Goal: Task Accomplishment & Management: Use online tool/utility

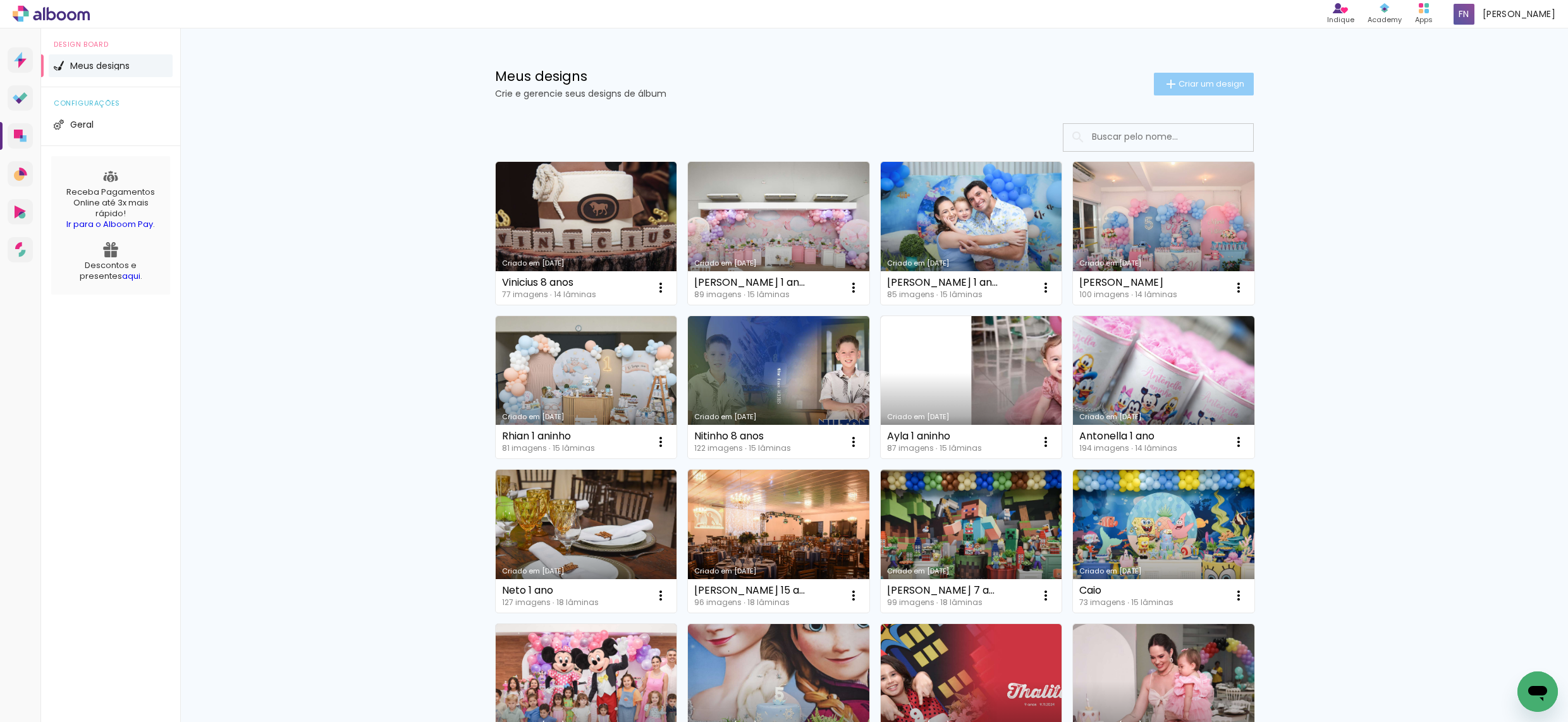
click at [1187, 81] on span "Criar um design" at bounding box center [1212, 83] width 66 height 8
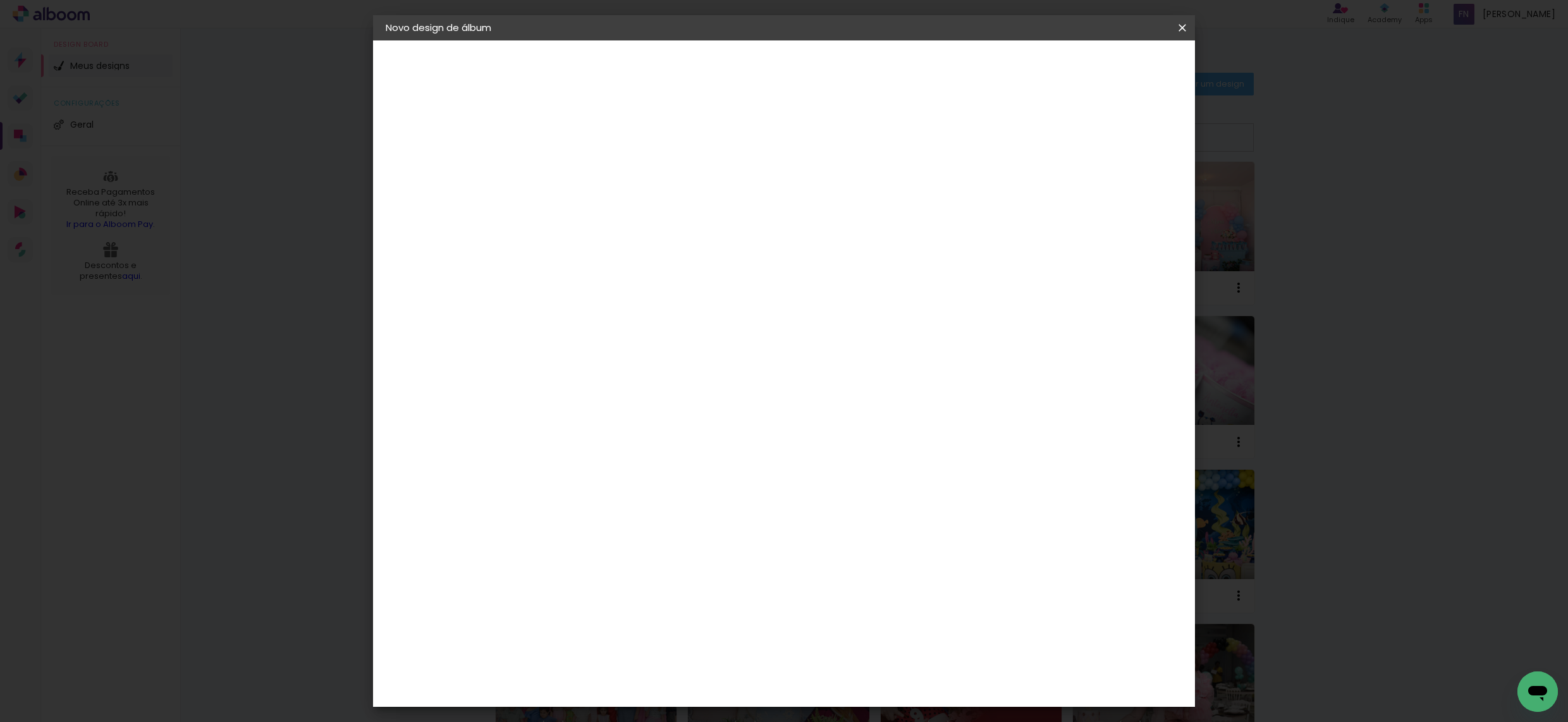
click at [592, 171] on input at bounding box center [592, 169] width 0 height 19
type input "[PERSON_NAME]"
type paper-input "[PERSON_NAME]"
drag, startPoint x: 1145, startPoint y: 74, endPoint x: 1142, endPoint y: 84, distance: 10.4
click at [722, 74] on paper-button "Avançar" at bounding box center [691, 66] width 62 height 21
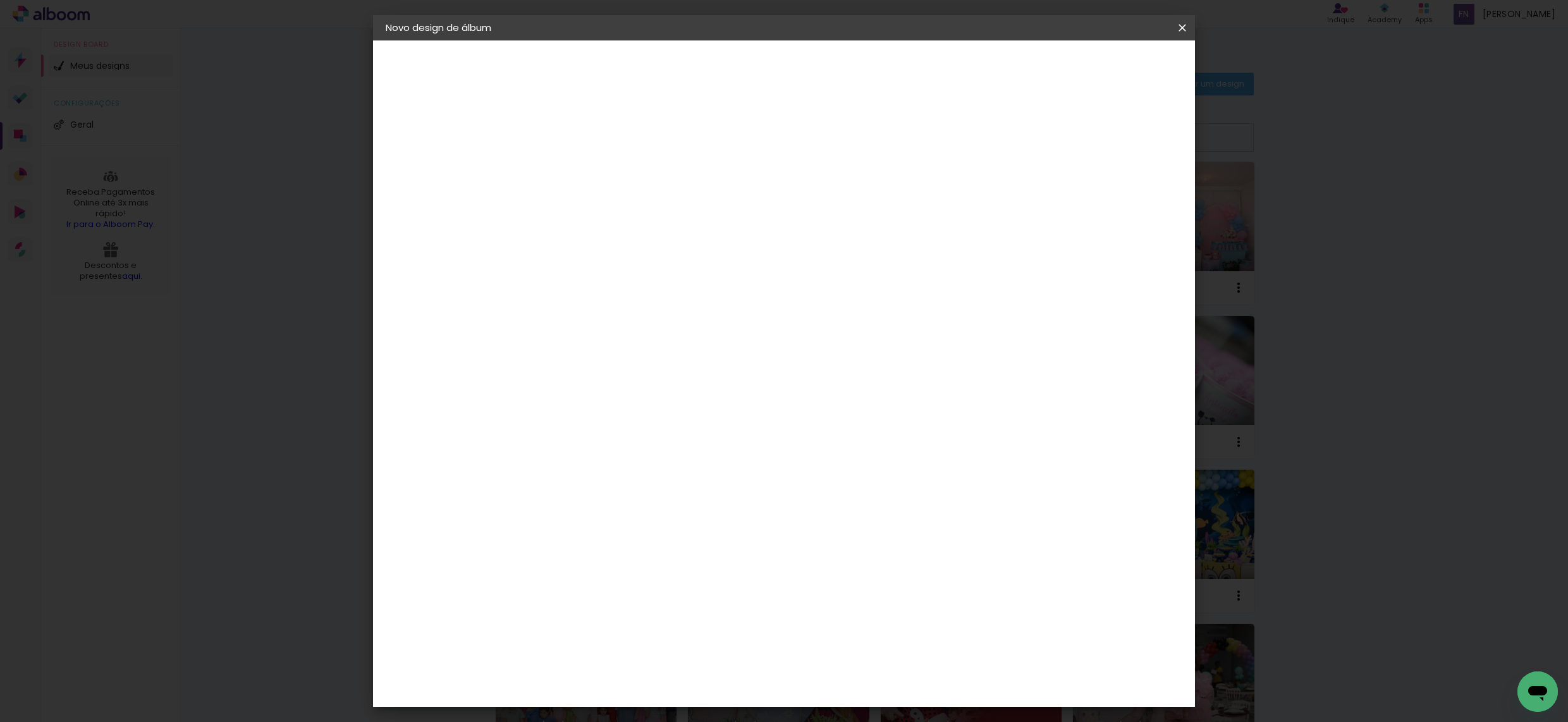
click at [830, 197] on paper-item "Tamanho Livre" at bounding box center [768, 192] width 121 height 28
click at [0, 0] on slot "Avançar" at bounding box center [0, 0] width 0 height 0
click at [562, 359] on input "30" at bounding box center [553, 361] width 33 height 19
type input "20"
type paper-input "20"
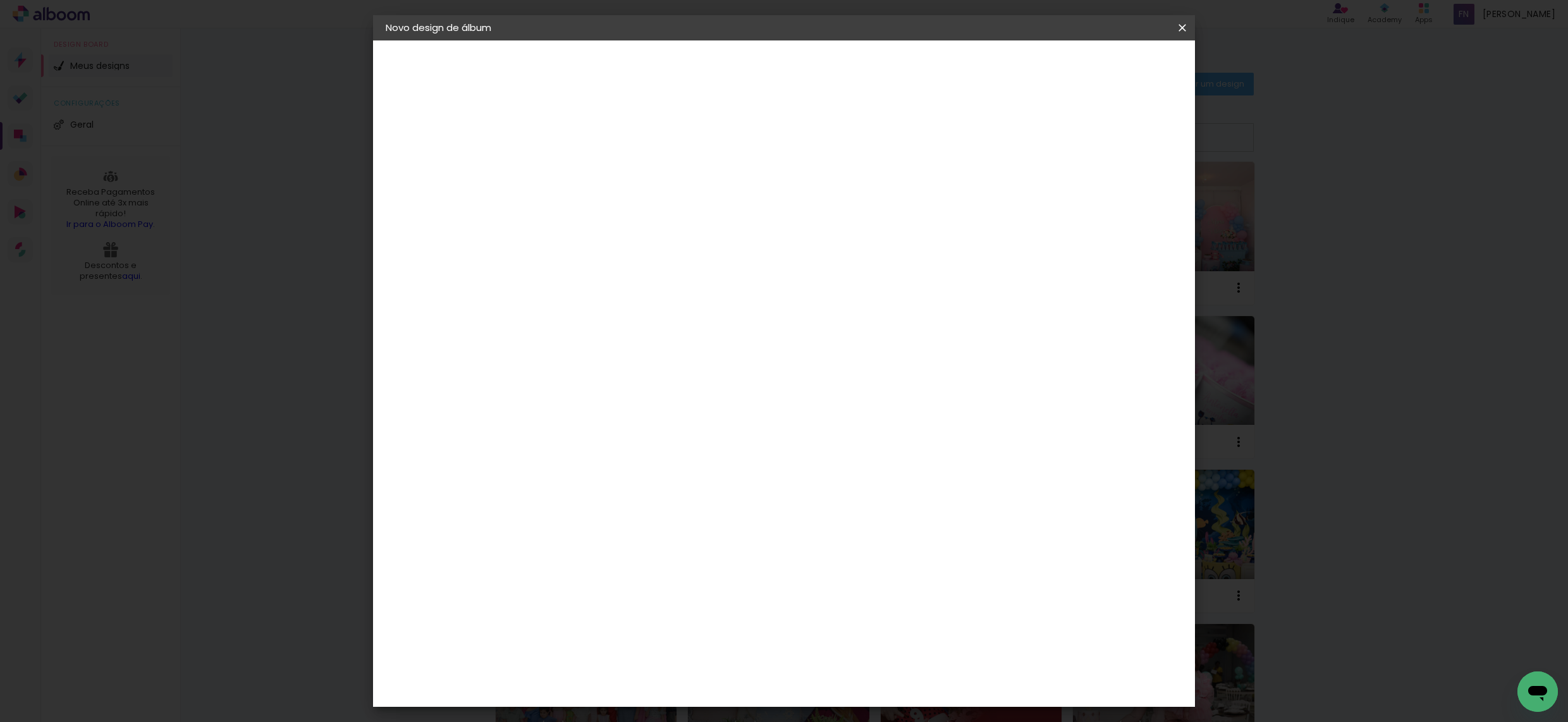
click at [868, 445] on input "60" at bounding box center [859, 447] width 33 height 19
type input "40"
type paper-input "40"
click at [1113, 67] on span "Iniciar design" at bounding box center [1084, 67] width 58 height 9
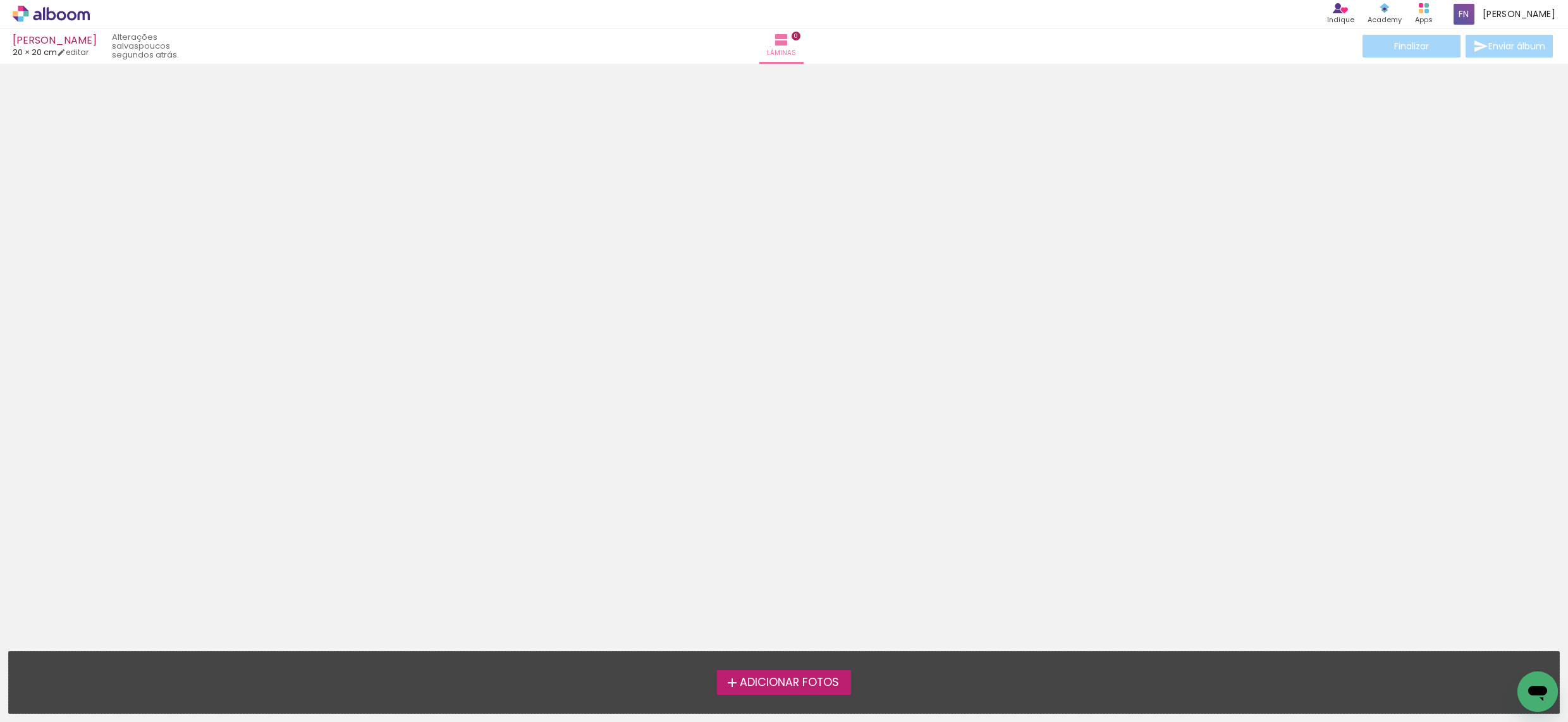
click at [806, 687] on span "Adicionar Fotos" at bounding box center [790, 683] width 99 height 11
click at [0, 0] on input "file" at bounding box center [0, 0] width 0 height 0
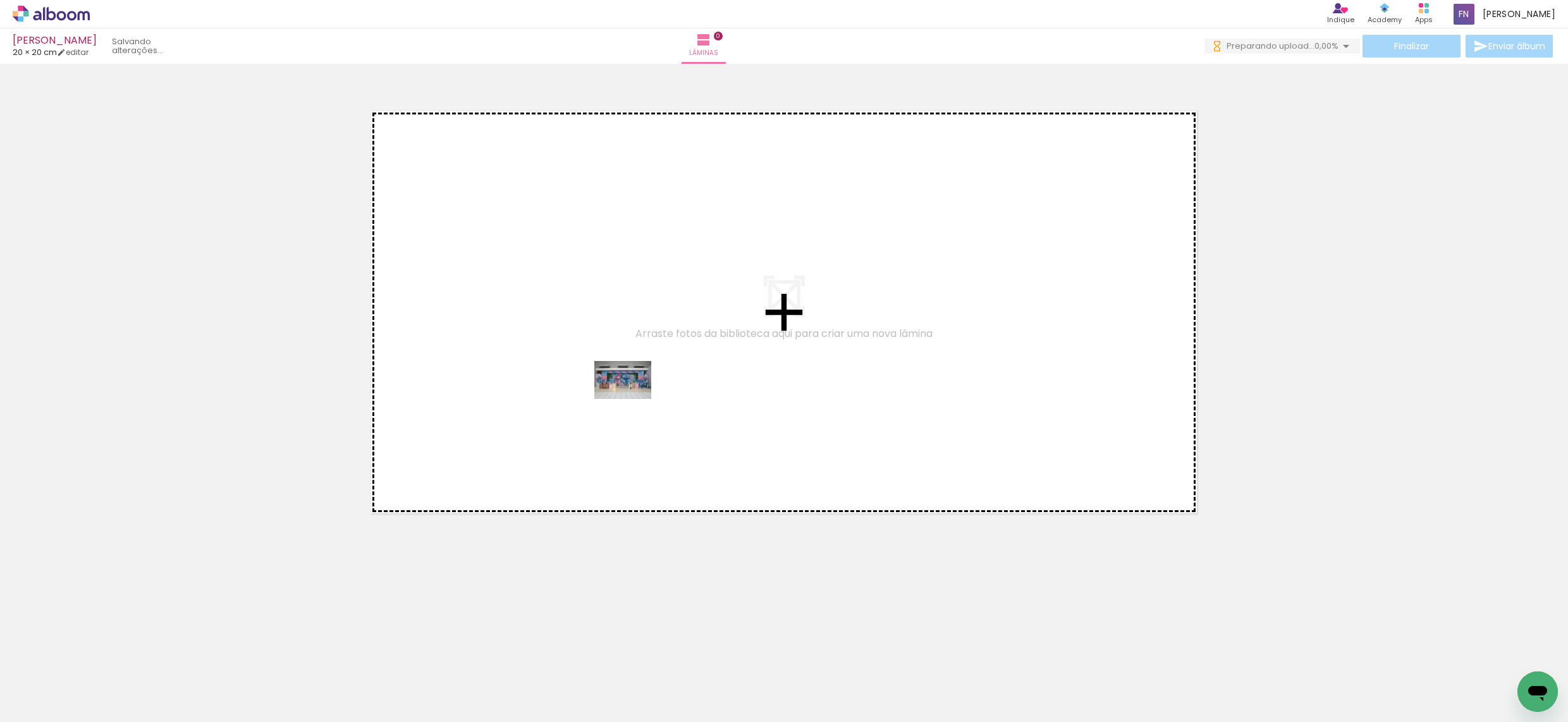
drag, startPoint x: 135, startPoint y: 675, endPoint x: 633, endPoint y: 399, distance: 569.4
click at [633, 399] on quentale-workspace at bounding box center [784, 361] width 1568 height 722
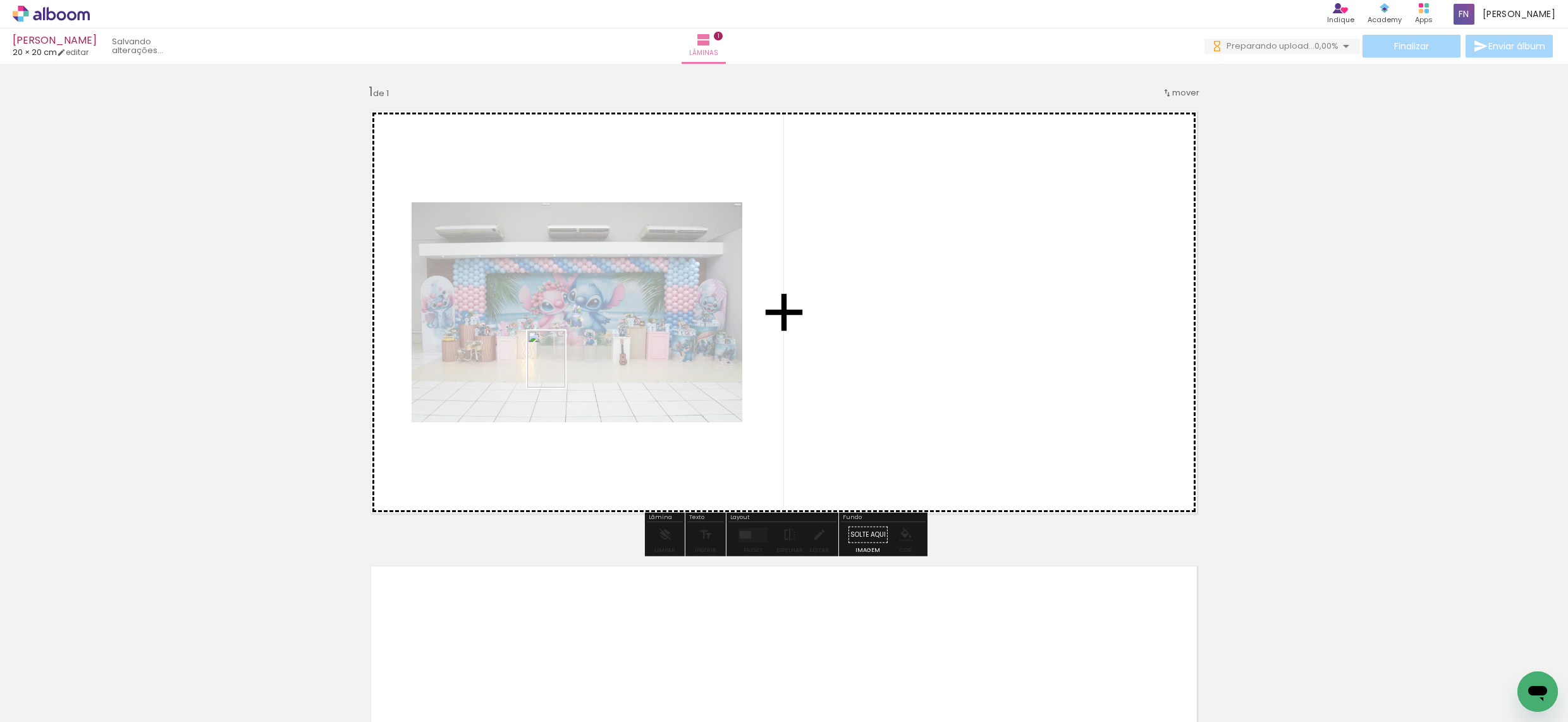
drag, startPoint x: 266, startPoint y: 682, endPoint x: 566, endPoint y: 368, distance: 434.3
click at [566, 368] on quentale-workspace at bounding box center [784, 361] width 1568 height 722
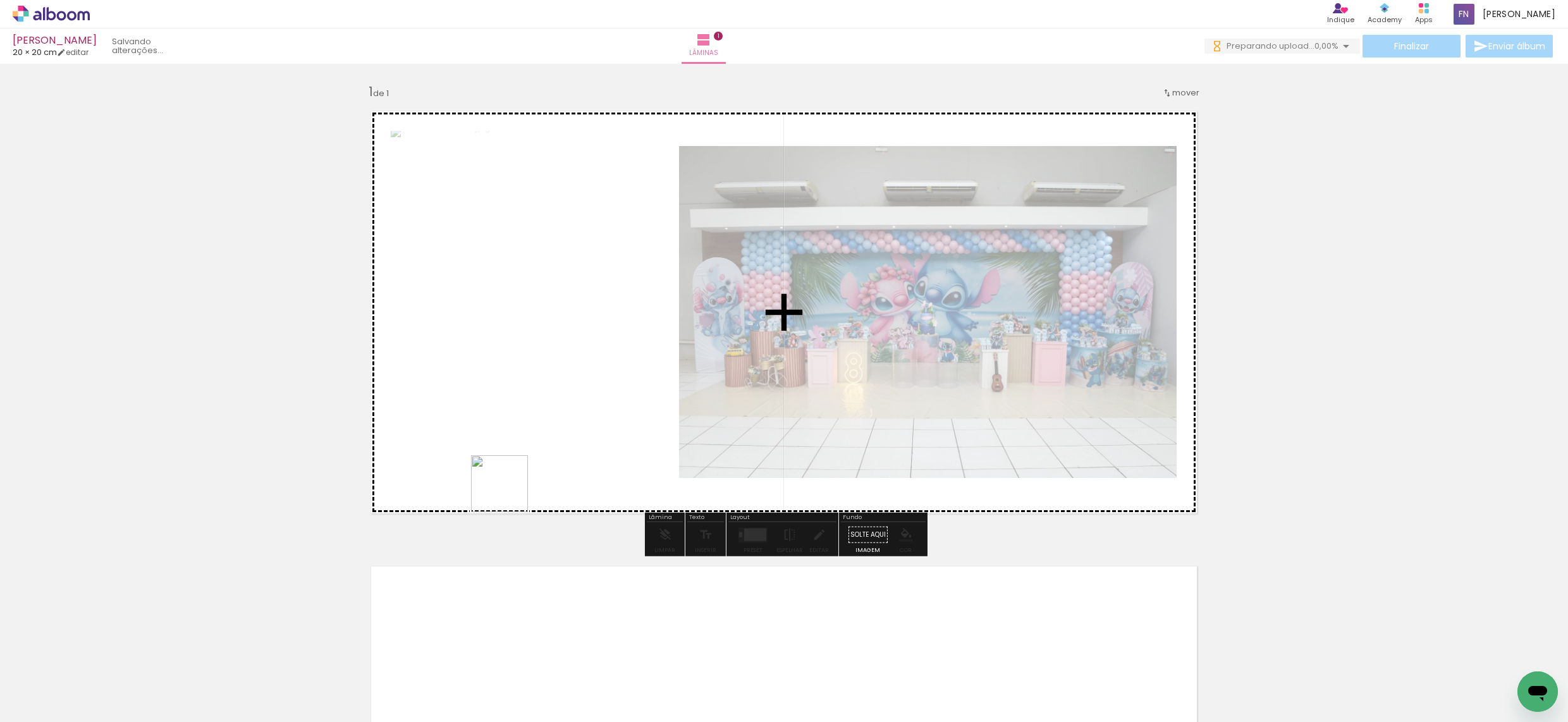
drag, startPoint x: 375, startPoint y: 654, endPoint x: 444, endPoint y: 632, distance: 72.4
click at [568, 430] on quentale-workspace at bounding box center [784, 361] width 1568 height 722
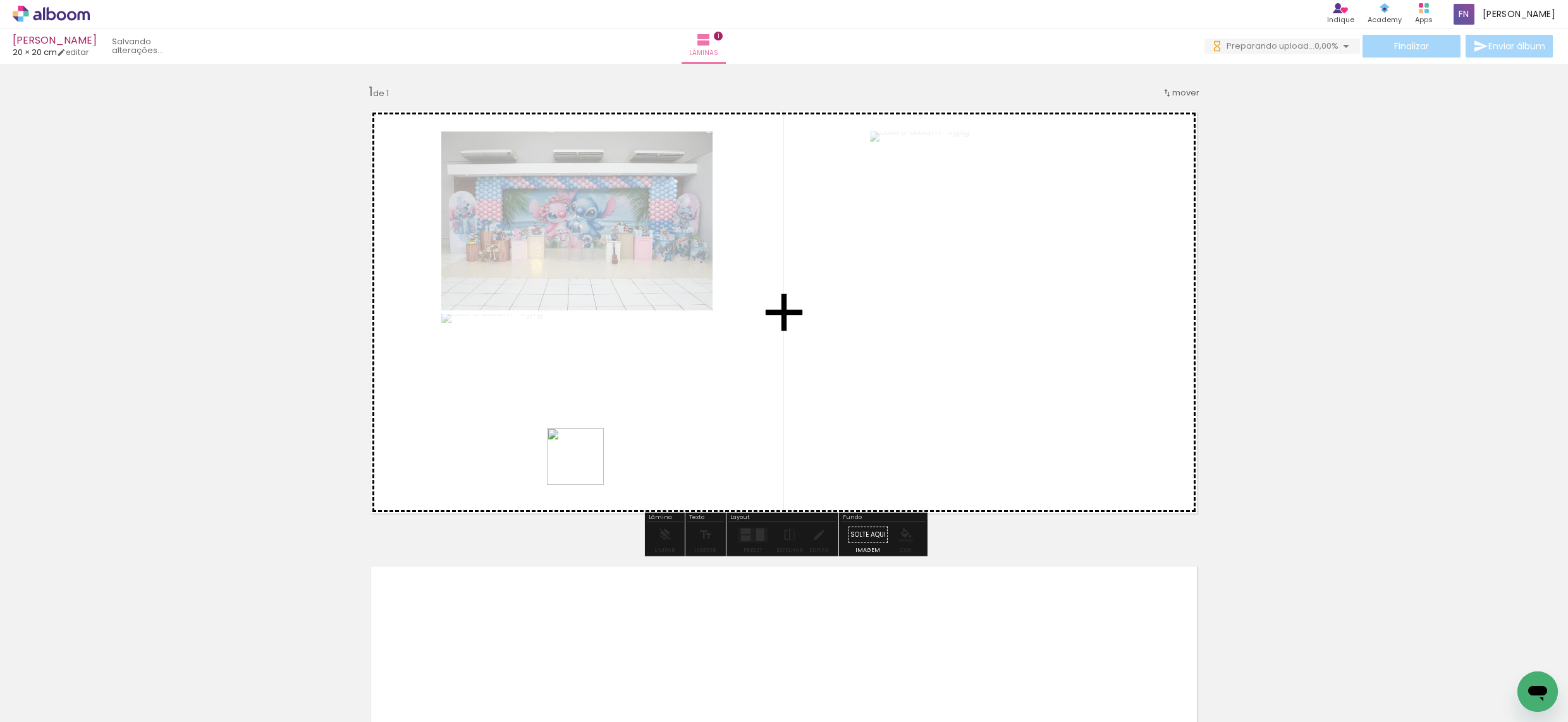
drag, startPoint x: 424, startPoint y: 663, endPoint x: 527, endPoint y: 625, distance: 109.8
click at [619, 428] on quentale-workspace at bounding box center [784, 361] width 1568 height 722
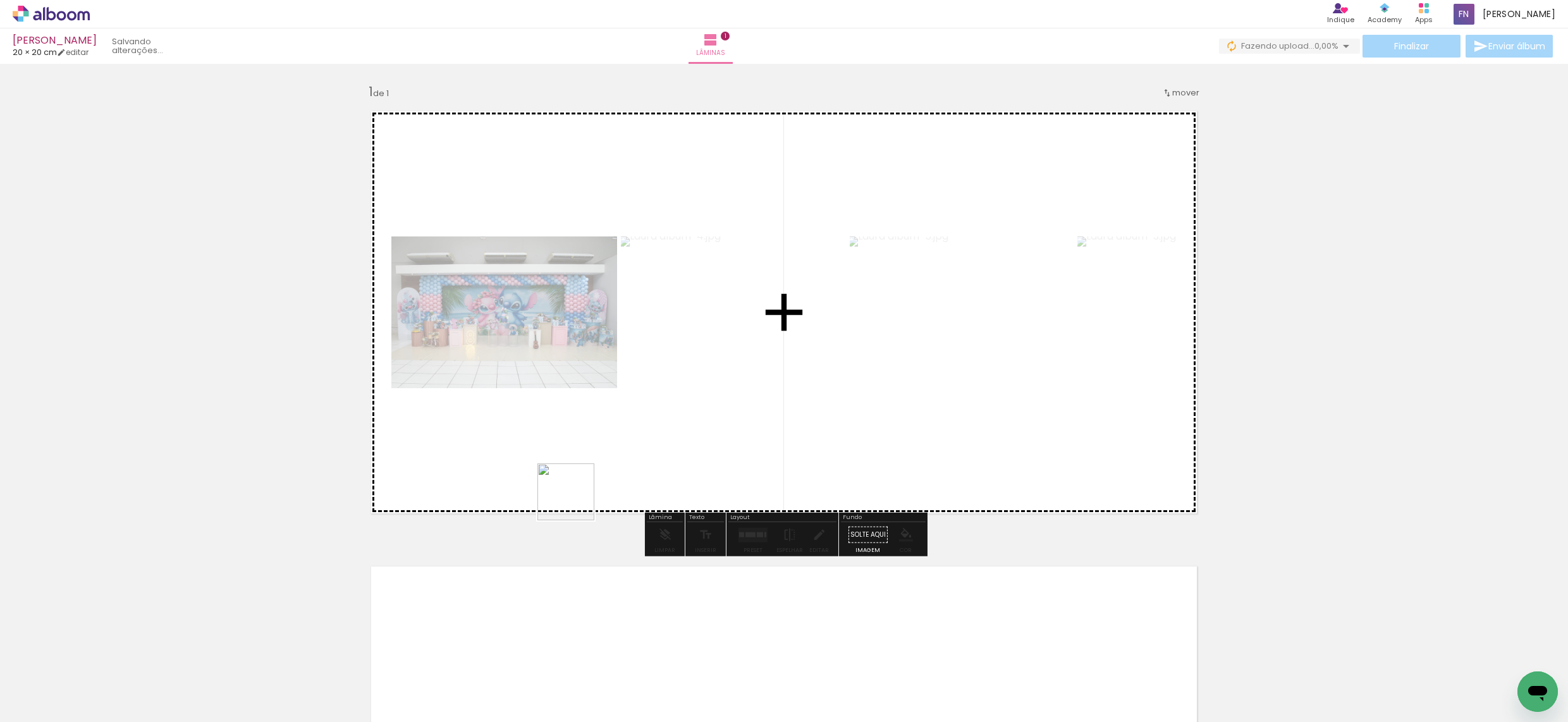
drag, startPoint x: 489, startPoint y: 683, endPoint x: 558, endPoint y: 650, distance: 76.5
click at [620, 411] on quentale-workspace at bounding box center [784, 361] width 1568 height 722
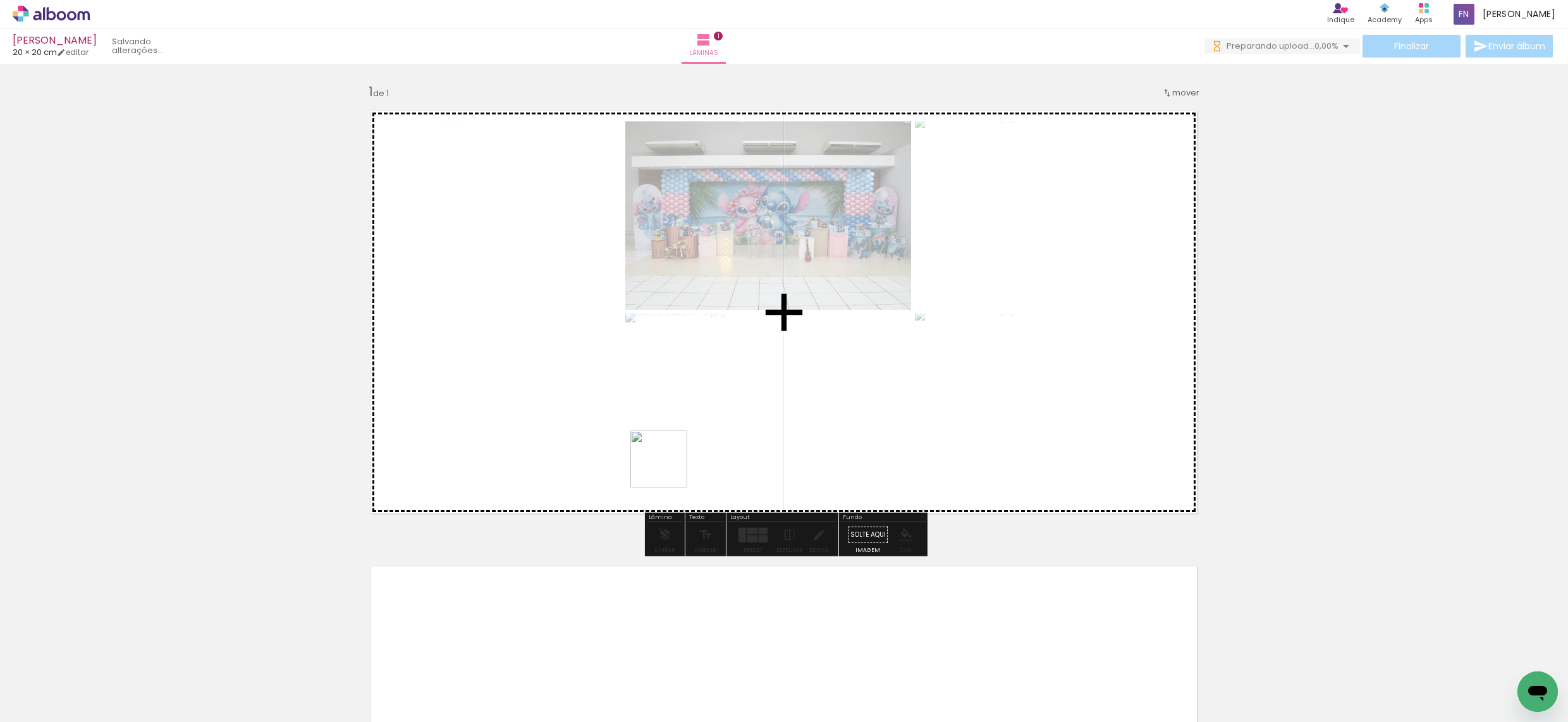
drag, startPoint x: 644, startPoint y: 661, endPoint x: 668, endPoint y: 468, distance: 194.5
click at [668, 468] on quentale-workspace at bounding box center [784, 361] width 1568 height 722
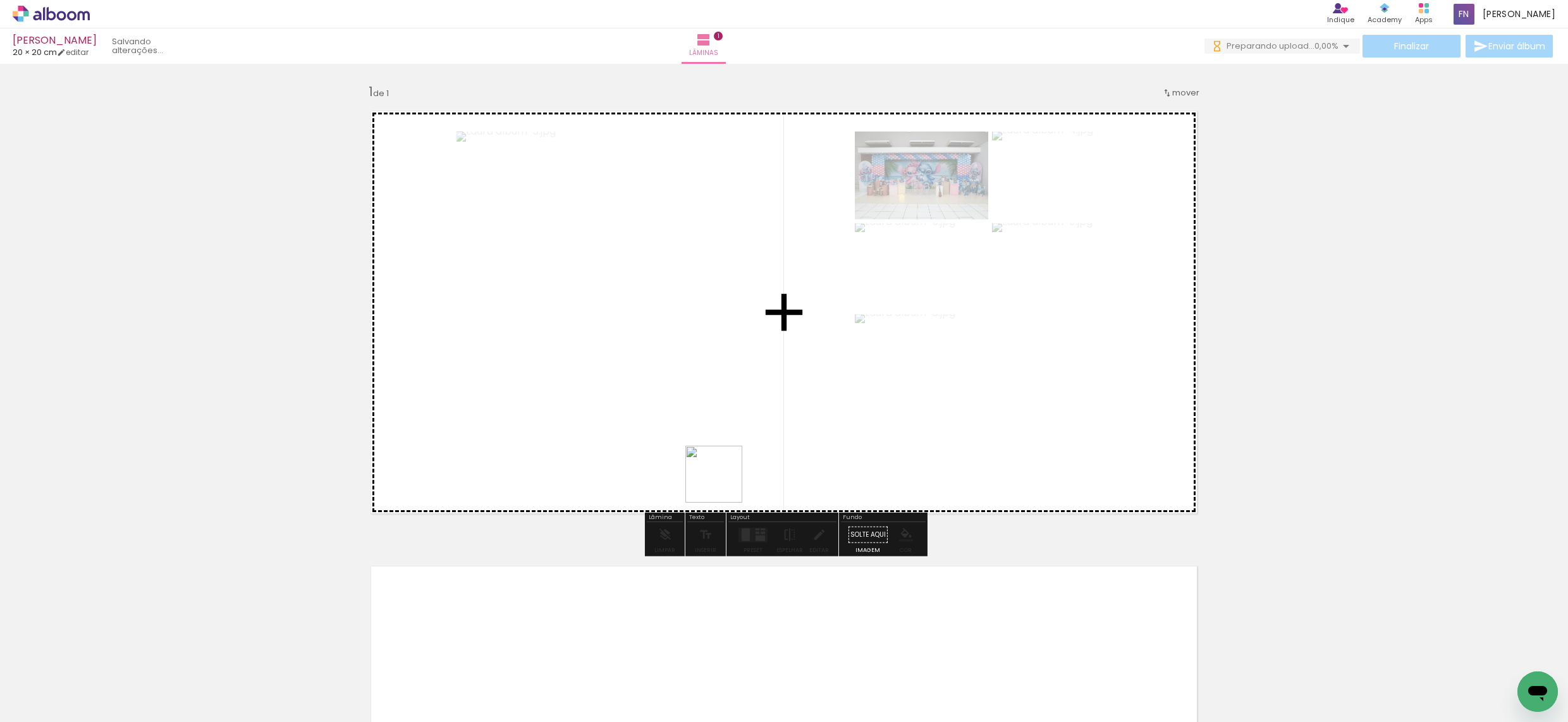
drag, startPoint x: 696, startPoint y: 685, endPoint x: 765, endPoint y: 620, distance: 94.8
click at [725, 465] on quentale-workspace at bounding box center [784, 361] width 1568 height 722
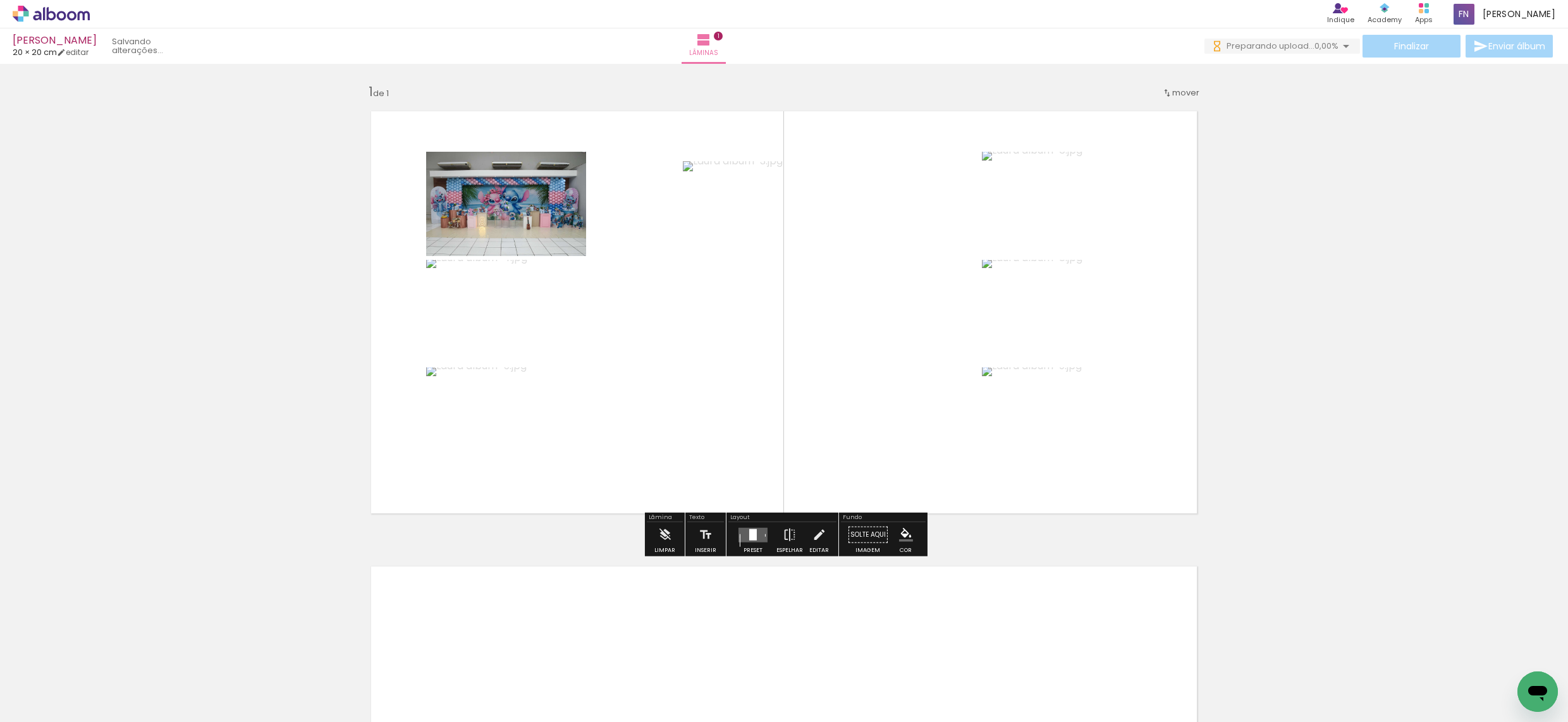
drag, startPoint x: 763, startPoint y: 681, endPoint x: 689, endPoint y: 610, distance: 102.6
click at [832, 416] on quentale-workspace at bounding box center [784, 361] width 1568 height 722
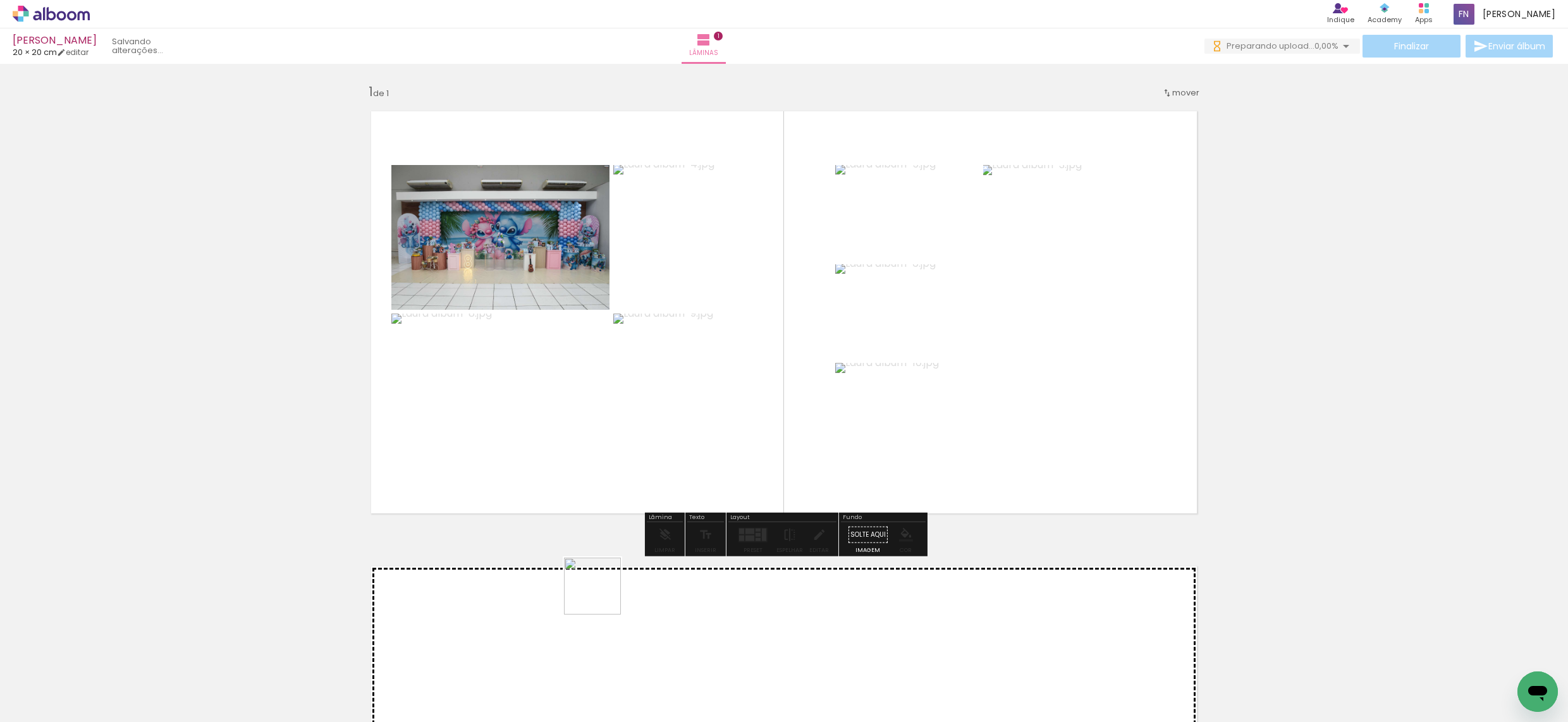
drag, startPoint x: 555, startPoint y: 679, endPoint x: 708, endPoint y: 456, distance: 270.4
click at [703, 444] on quentale-workspace at bounding box center [784, 361] width 1568 height 722
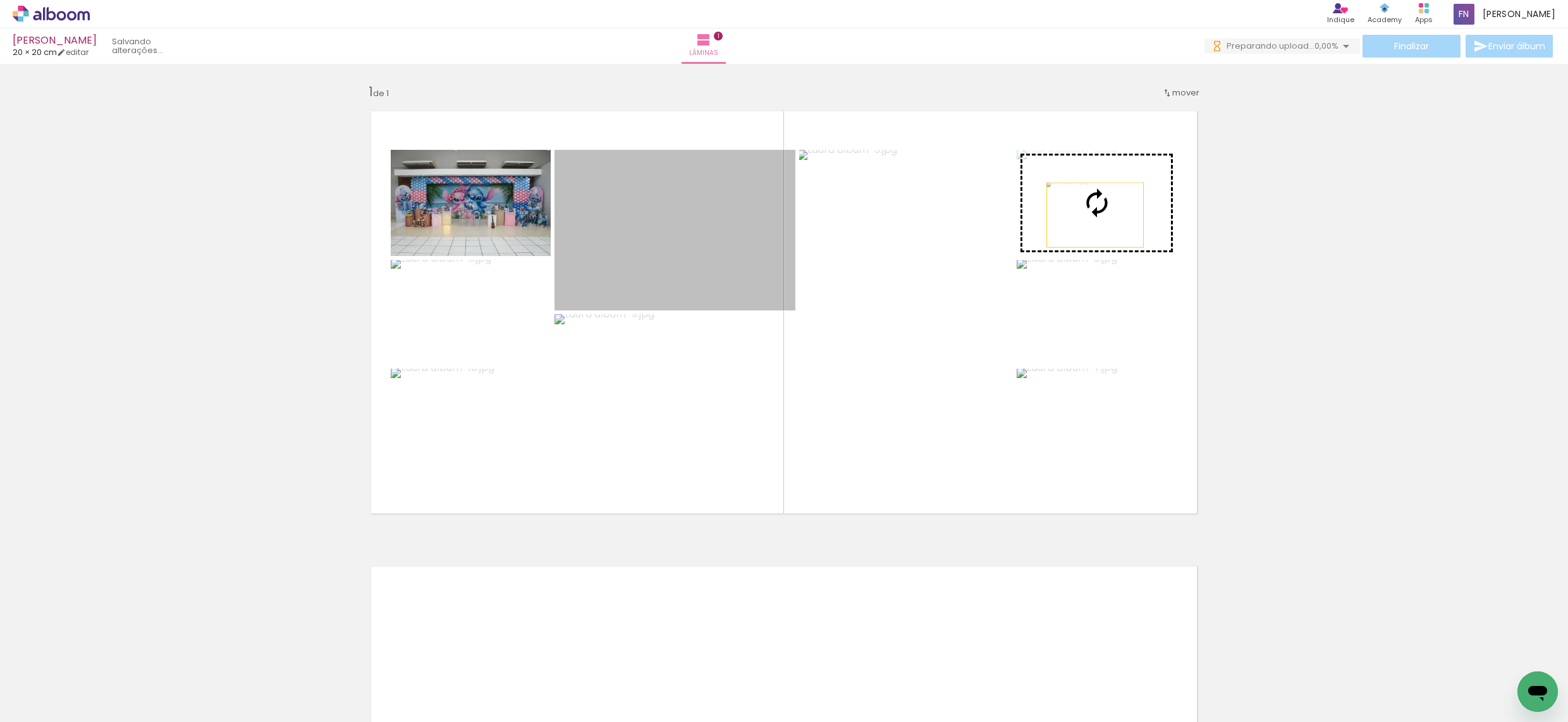
drag, startPoint x: 680, startPoint y: 263, endPoint x: 984, endPoint y: 309, distance: 307.5
click at [0, 0] on slot at bounding box center [0, 0] width 0 height 0
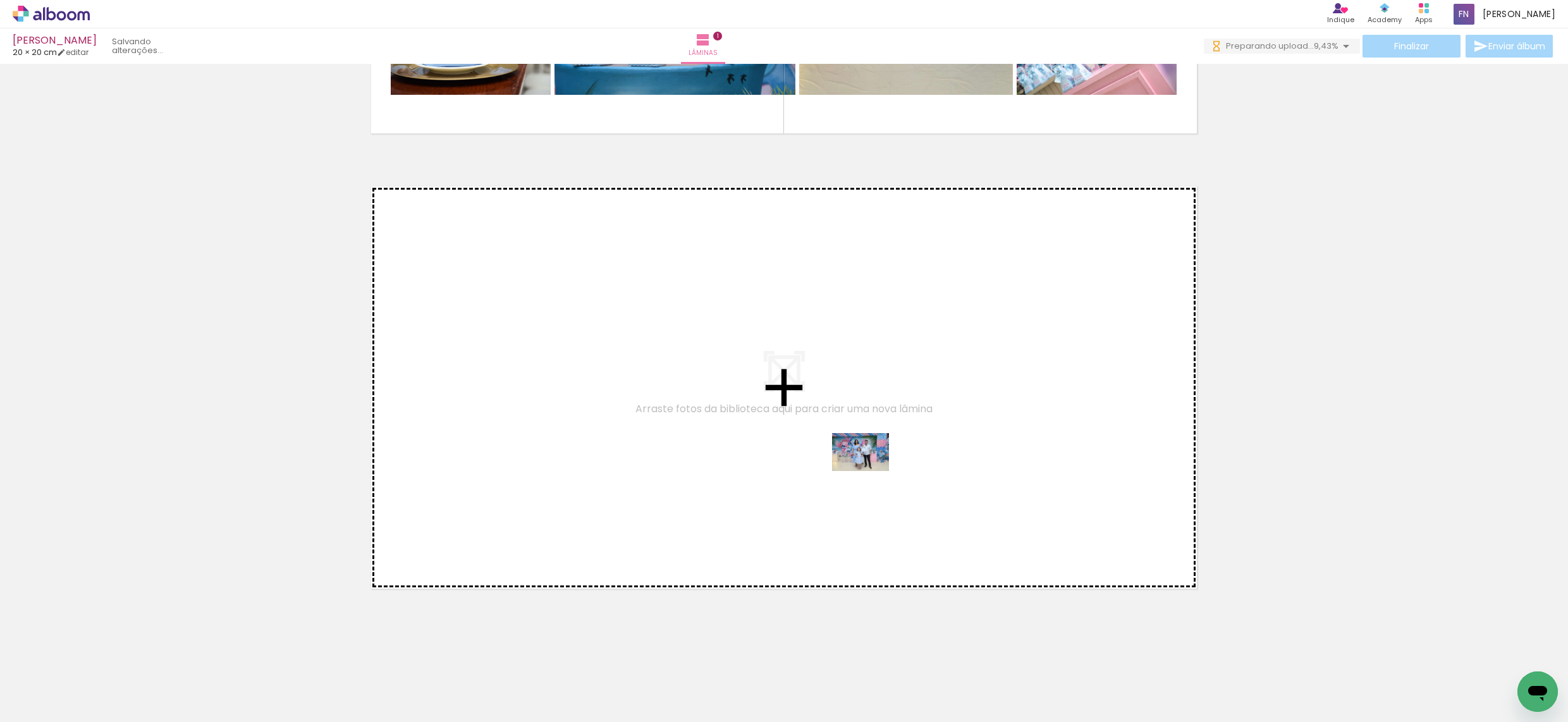
drag, startPoint x: 913, startPoint y: 677, endPoint x: 998, endPoint y: 603, distance: 112.7
click at [870, 470] on quentale-workspace at bounding box center [784, 361] width 1568 height 722
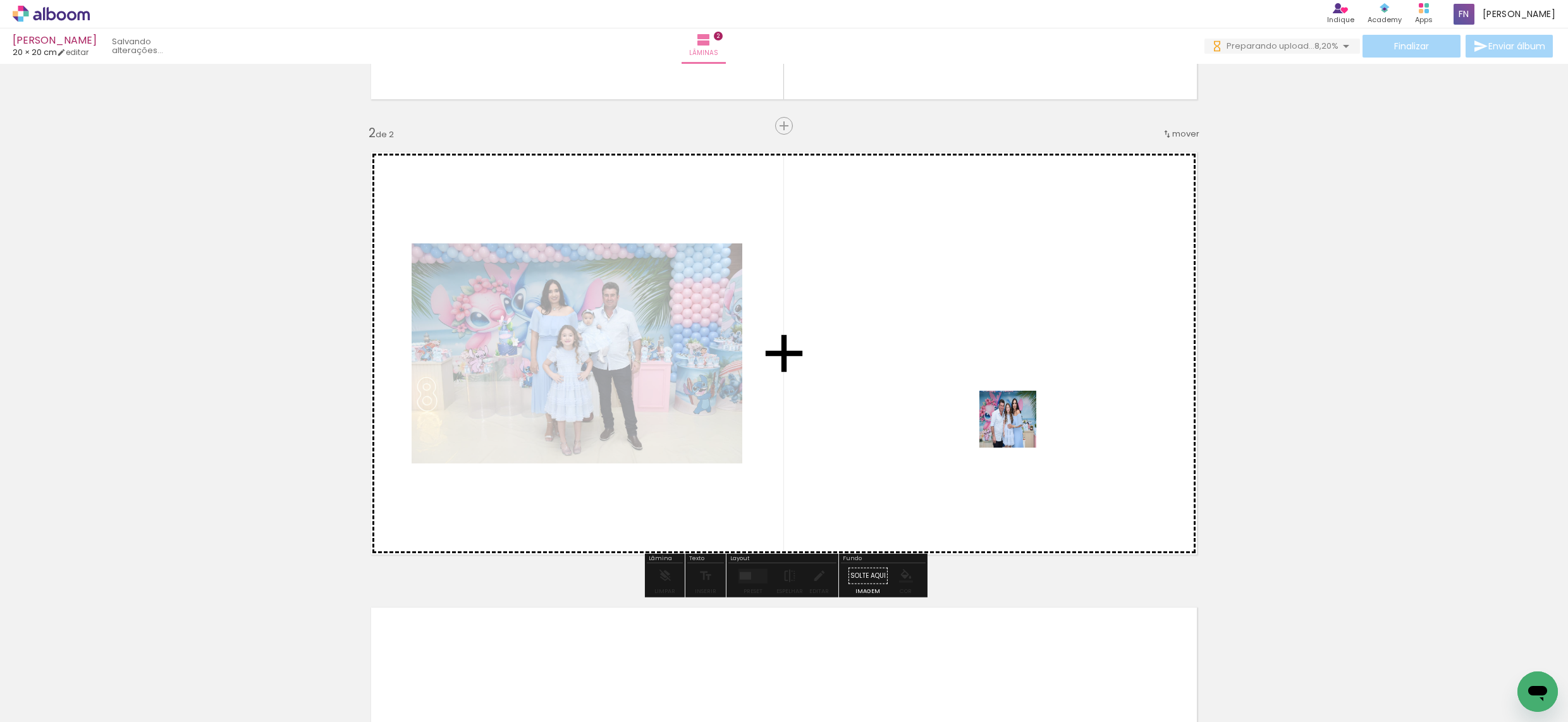
drag, startPoint x: 1035, startPoint y: 521, endPoint x: 1017, endPoint y: 428, distance: 94.7
click at [1017, 428] on quentale-workspace at bounding box center [784, 361] width 1568 height 722
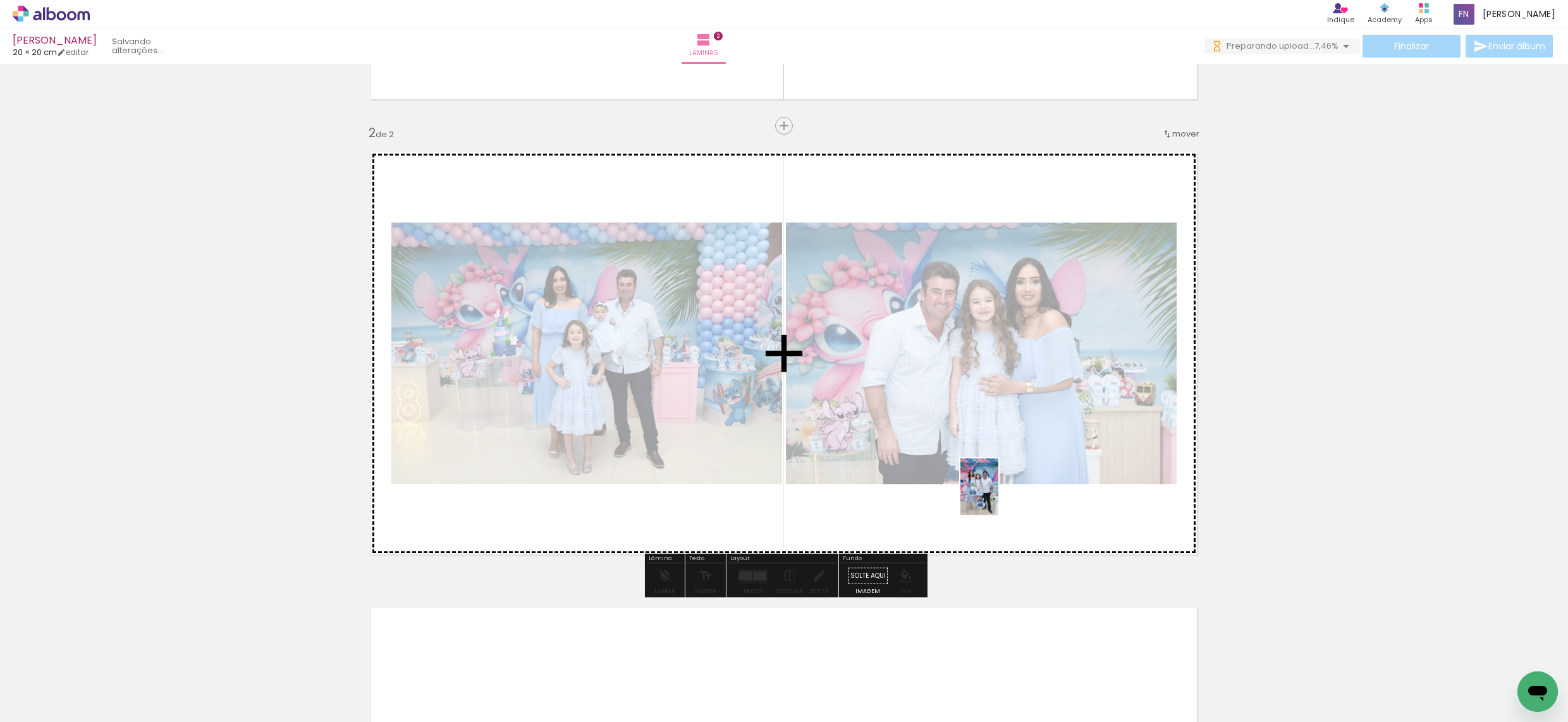
drag, startPoint x: 996, startPoint y: 685, endPoint x: 999, endPoint y: 494, distance: 191.0
click at [999, 494] on quentale-workspace at bounding box center [784, 361] width 1568 height 722
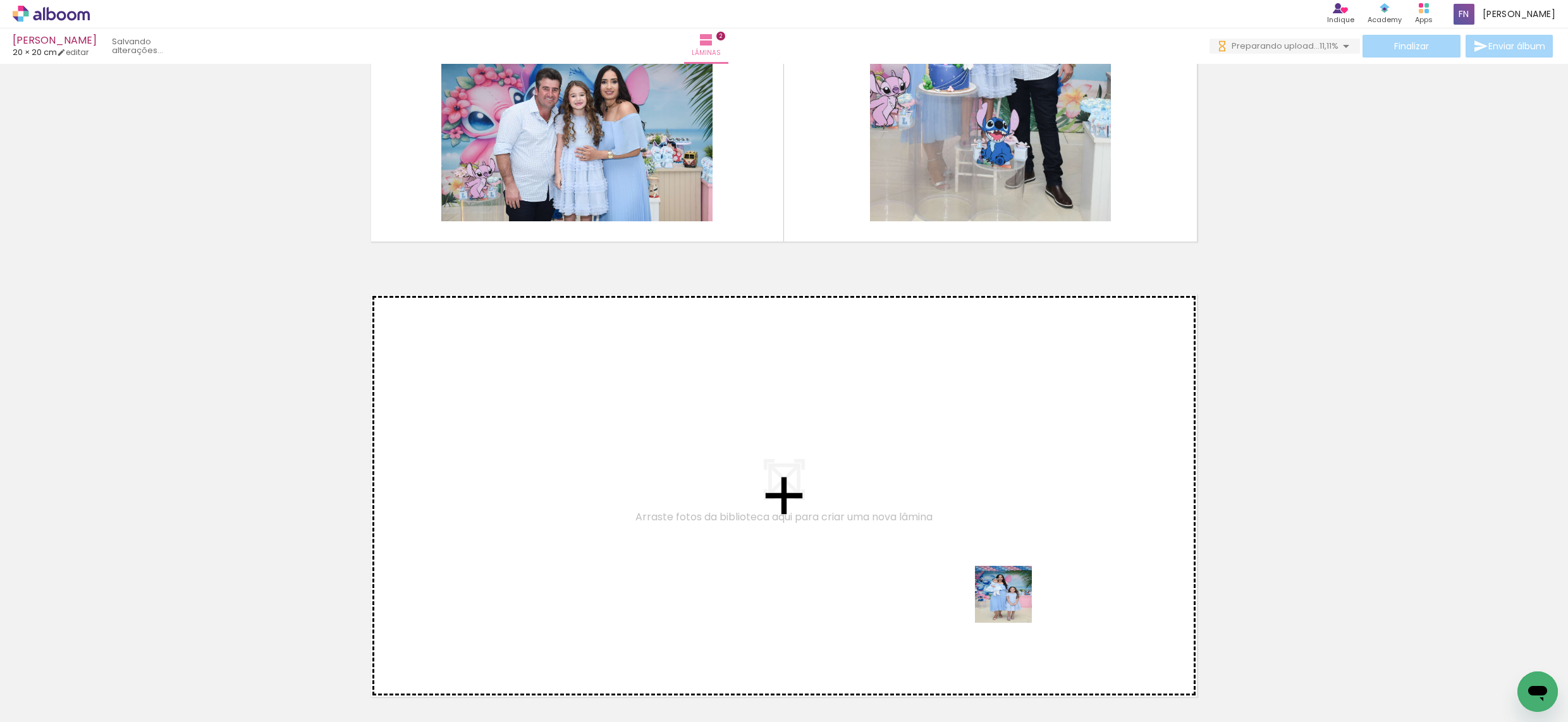
drag, startPoint x: 1111, startPoint y: 697, endPoint x: 1142, endPoint y: 659, distance: 49.0
click at [920, 530] on quentale-workspace at bounding box center [784, 361] width 1568 height 722
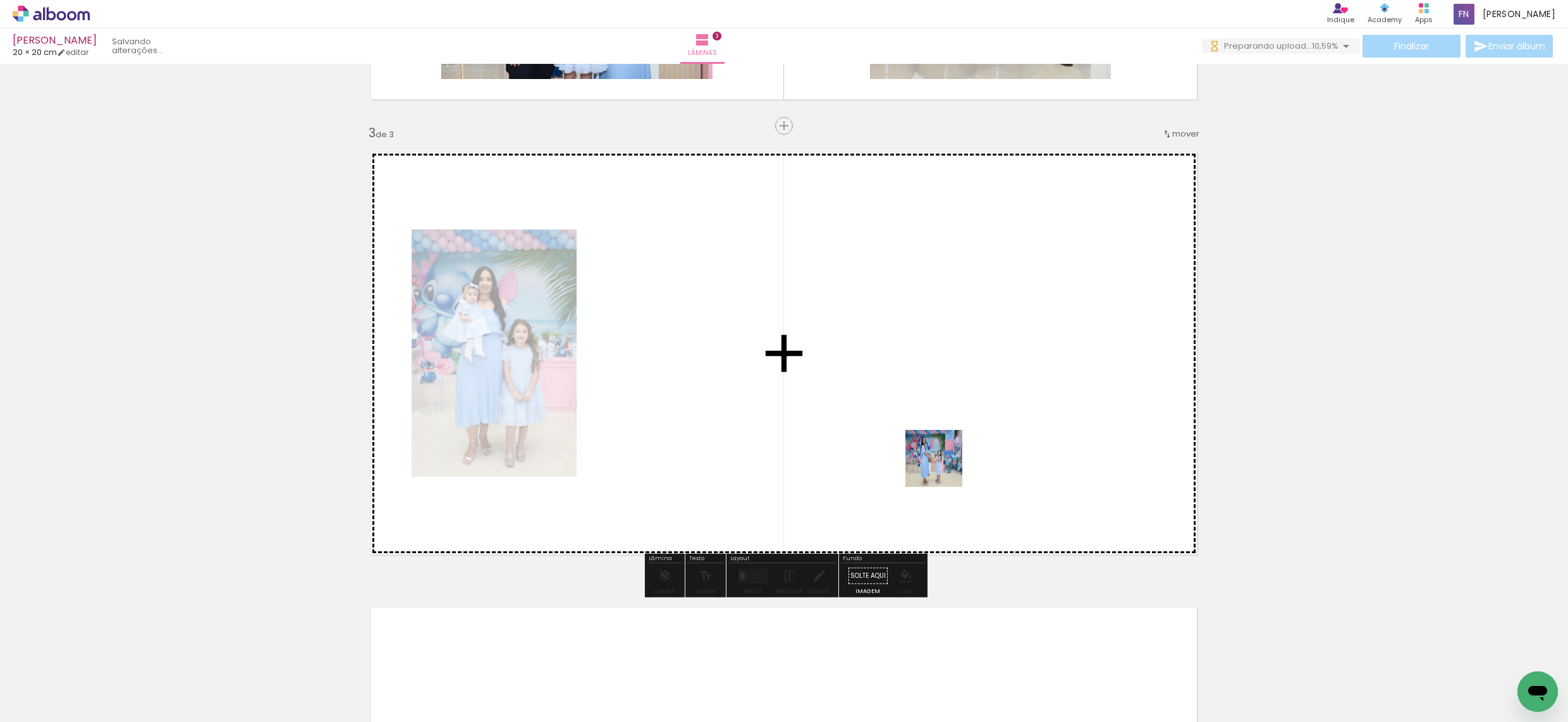
drag, startPoint x: 1176, startPoint y: 677, endPoint x: 944, endPoint y: 468, distance: 312.3
click at [944, 468] on quentale-workspace at bounding box center [784, 361] width 1568 height 722
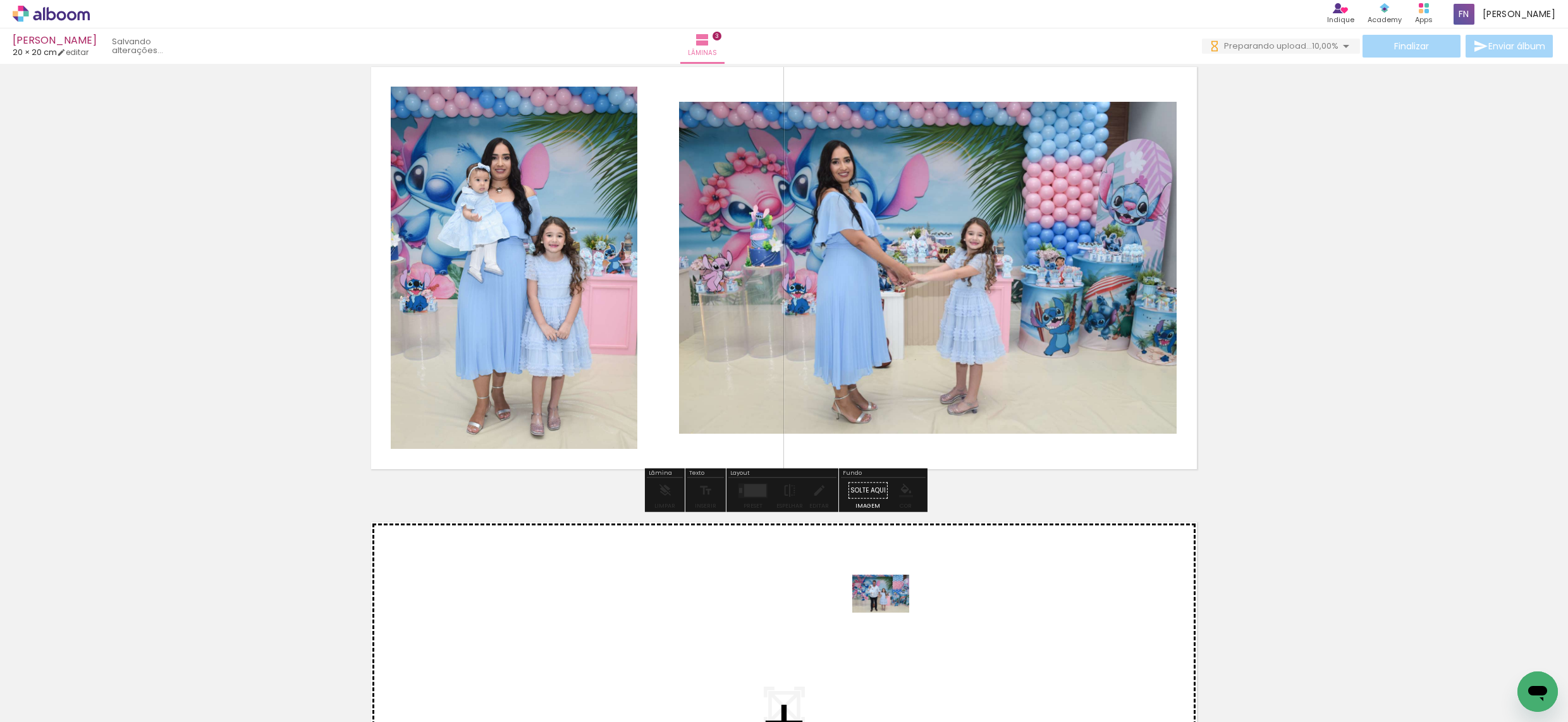
drag, startPoint x: 902, startPoint y: 674, endPoint x: 890, endPoint y: 612, distance: 63.2
click at [890, 612] on quentale-workspace at bounding box center [784, 361] width 1568 height 722
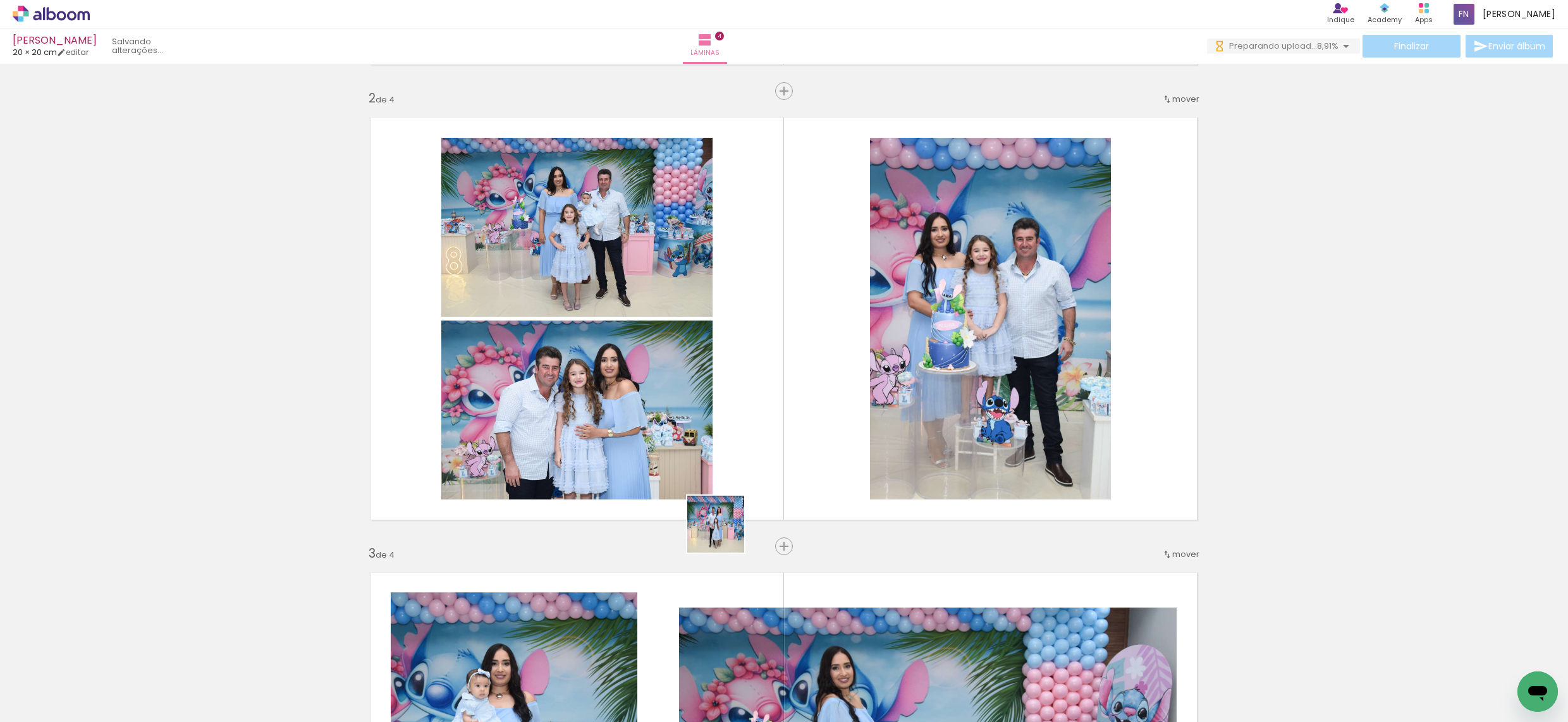
drag, startPoint x: 622, startPoint y: 639, endPoint x: 863, endPoint y: 390, distance: 346.5
click at [863, 390] on quentale-workspace at bounding box center [784, 361] width 1568 height 722
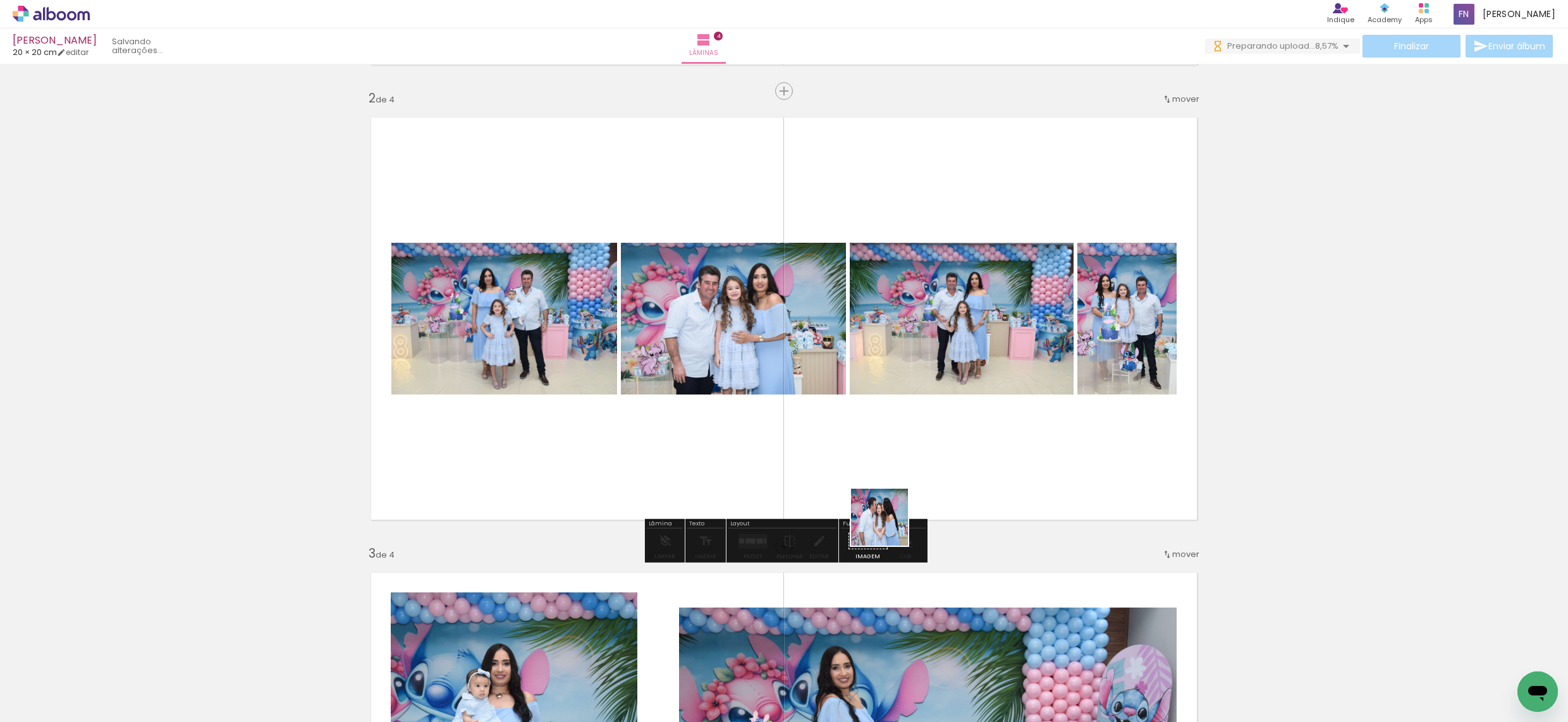
drag, startPoint x: 867, startPoint y: 683, endPoint x: 899, endPoint y: 488, distance: 197.6
click at [899, 488] on quentale-workspace at bounding box center [784, 361] width 1568 height 722
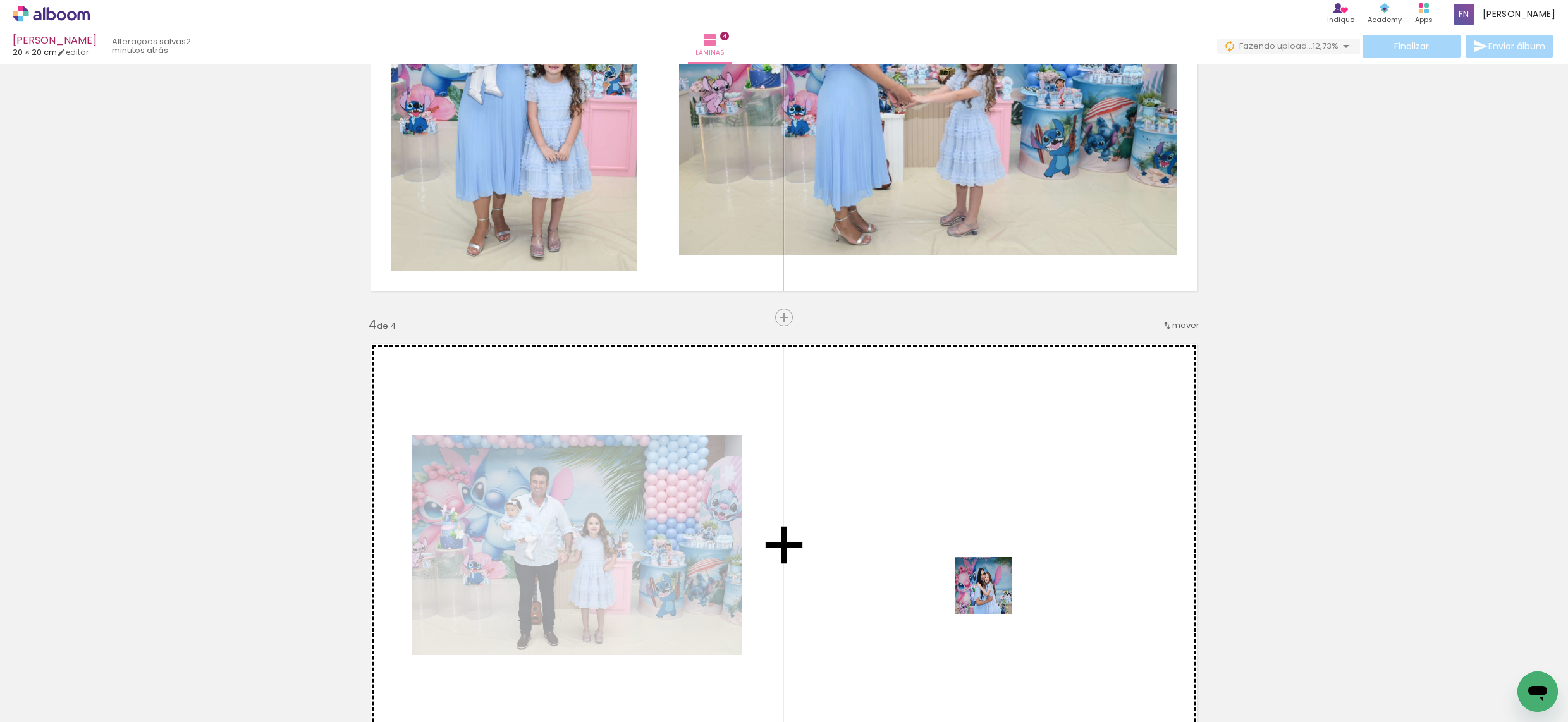
drag, startPoint x: 1004, startPoint y: 683, endPoint x: 990, endPoint y: 568, distance: 115.8
click at [990, 568] on quentale-workspace at bounding box center [784, 361] width 1568 height 722
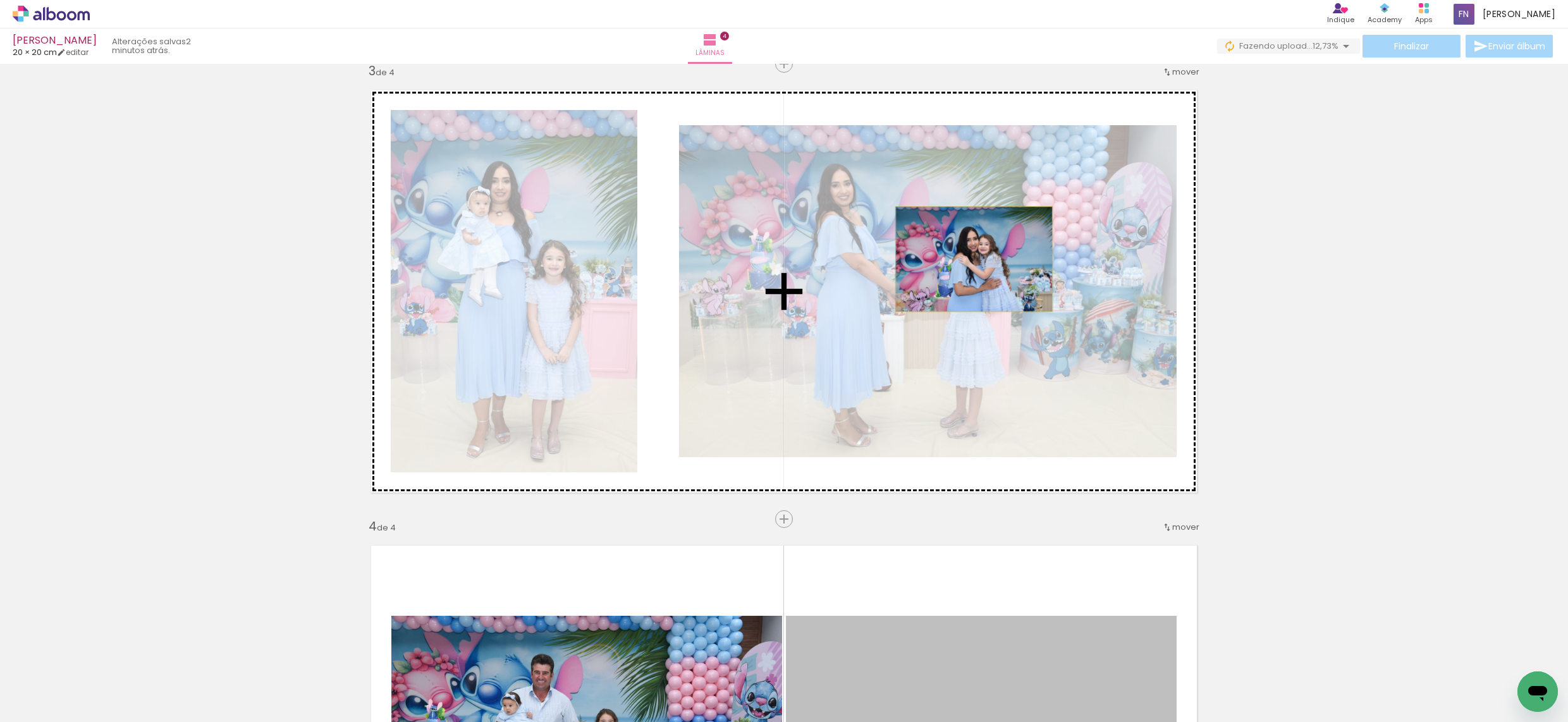
drag, startPoint x: 1006, startPoint y: 637, endPoint x: 975, endPoint y: 262, distance: 376.3
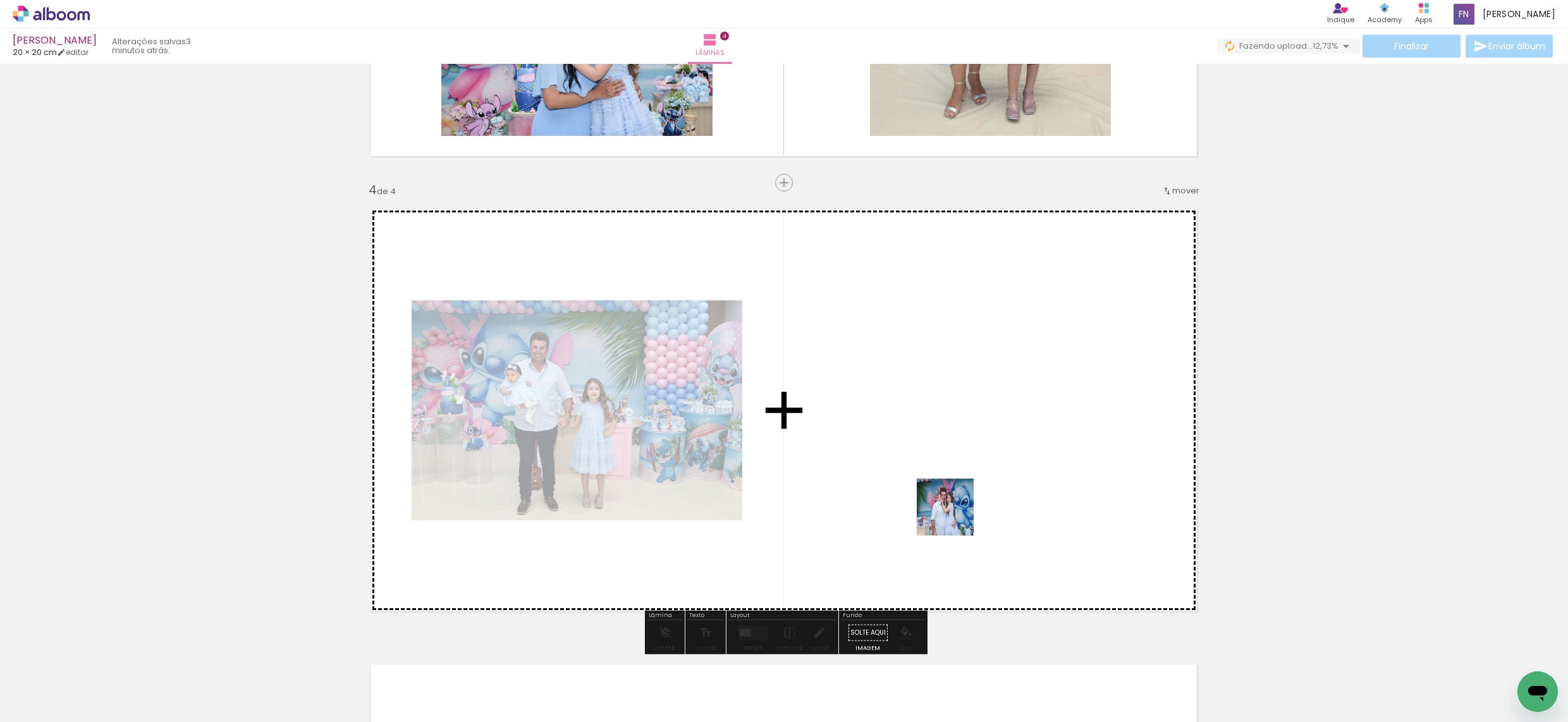
drag, startPoint x: 942, startPoint y: 679, endPoint x: 958, endPoint y: 493, distance: 186.7
click at [958, 493] on quentale-workspace at bounding box center [784, 361] width 1568 height 722
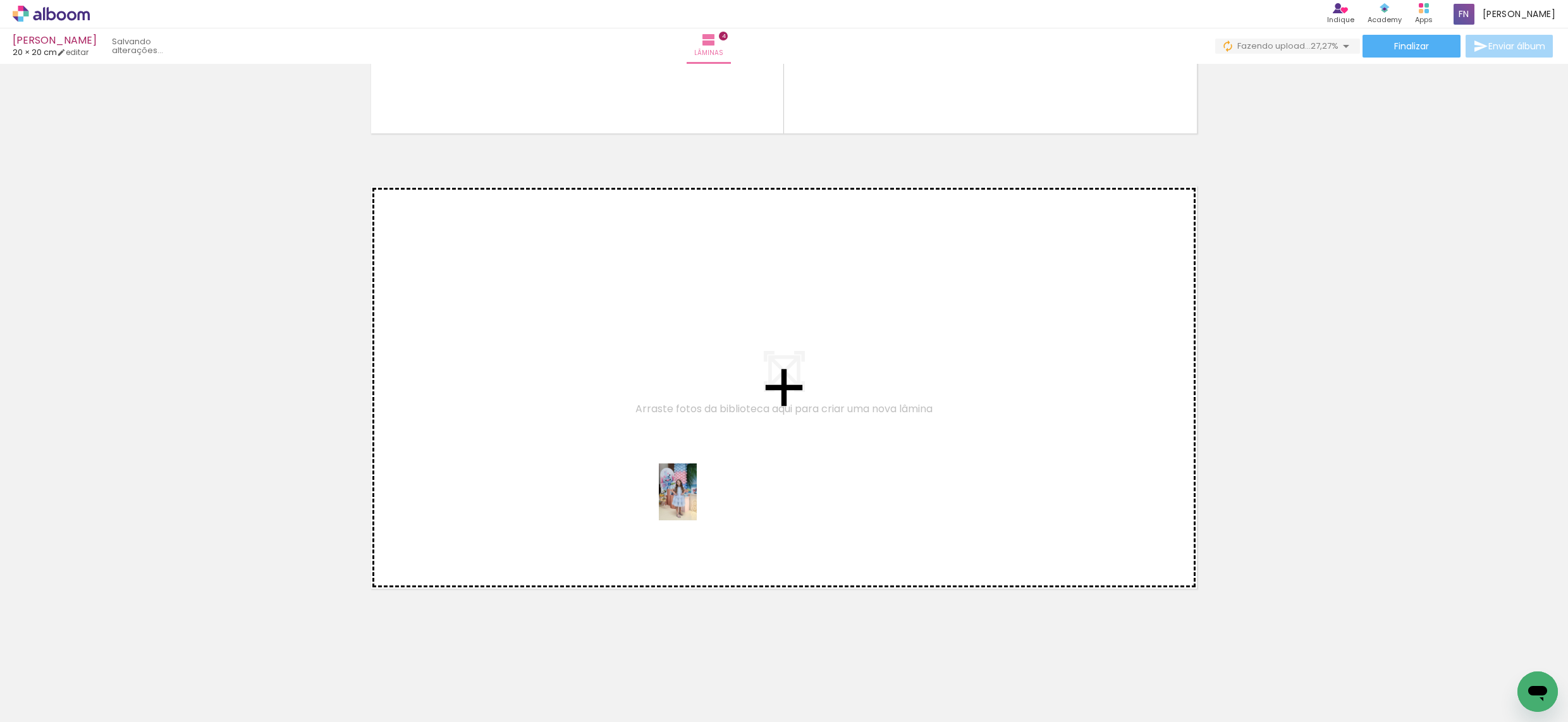
drag, startPoint x: 684, startPoint y: 687, endPoint x: 698, endPoint y: 497, distance: 190.5
click at [698, 497] on quentale-workspace at bounding box center [784, 361] width 1568 height 722
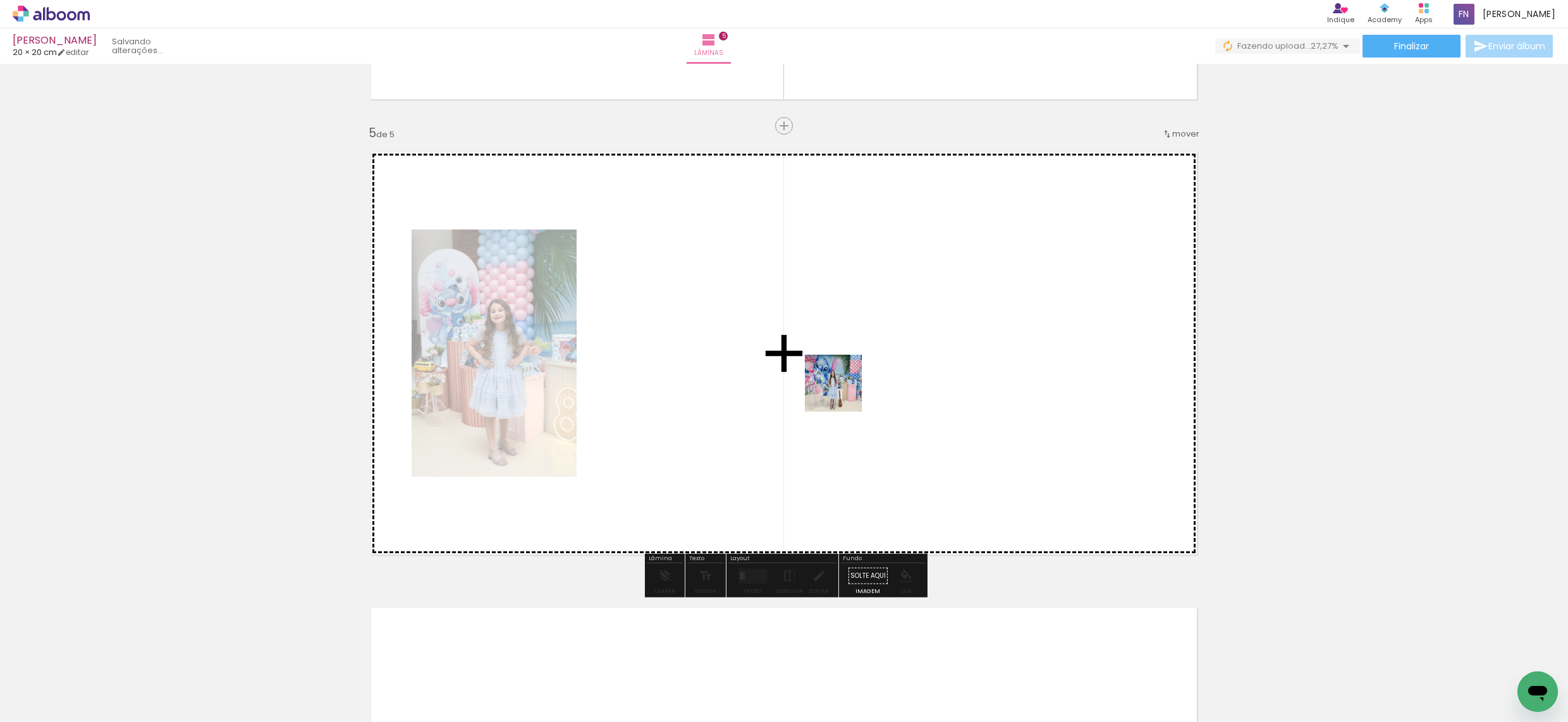
click at [845, 391] on quentale-workspace at bounding box center [784, 361] width 1568 height 722
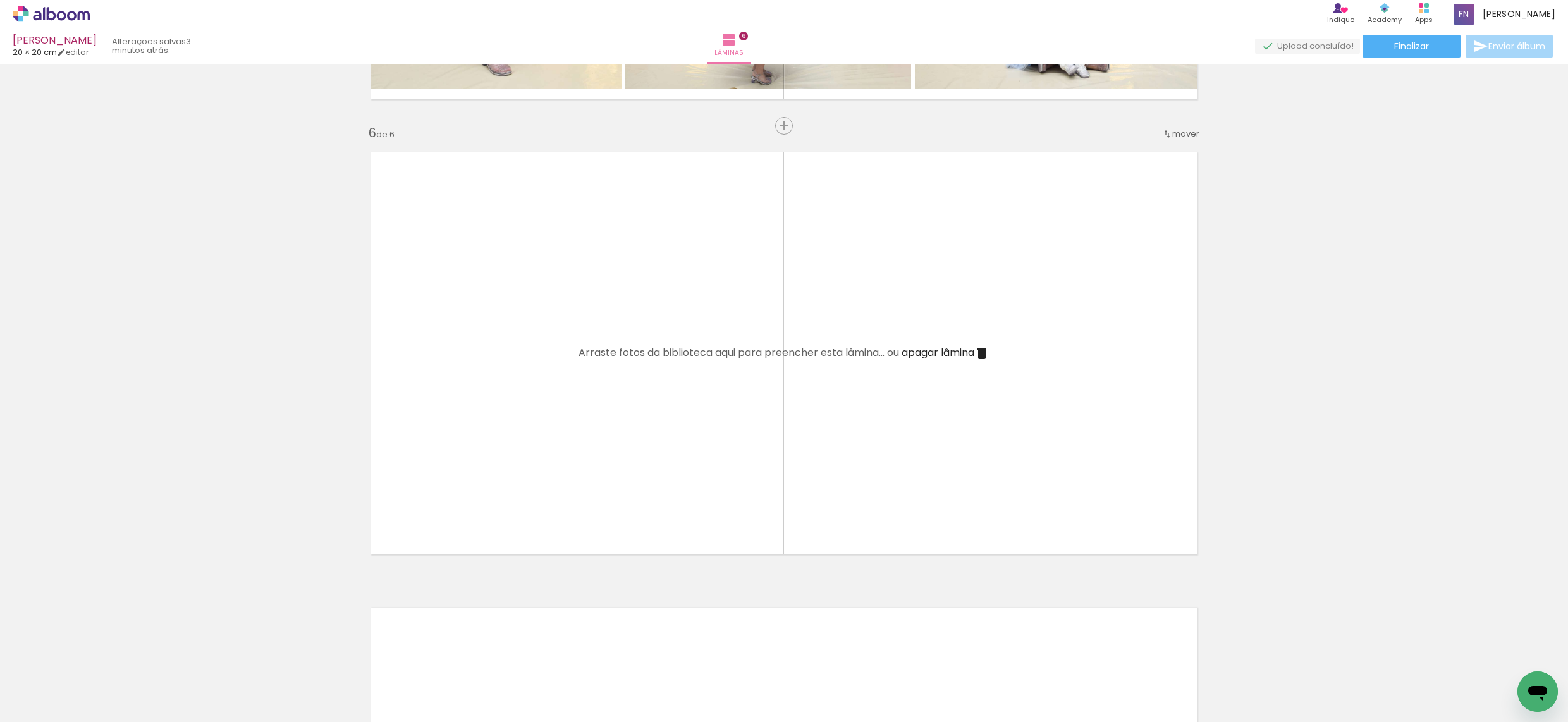
scroll to position [0, 2380]
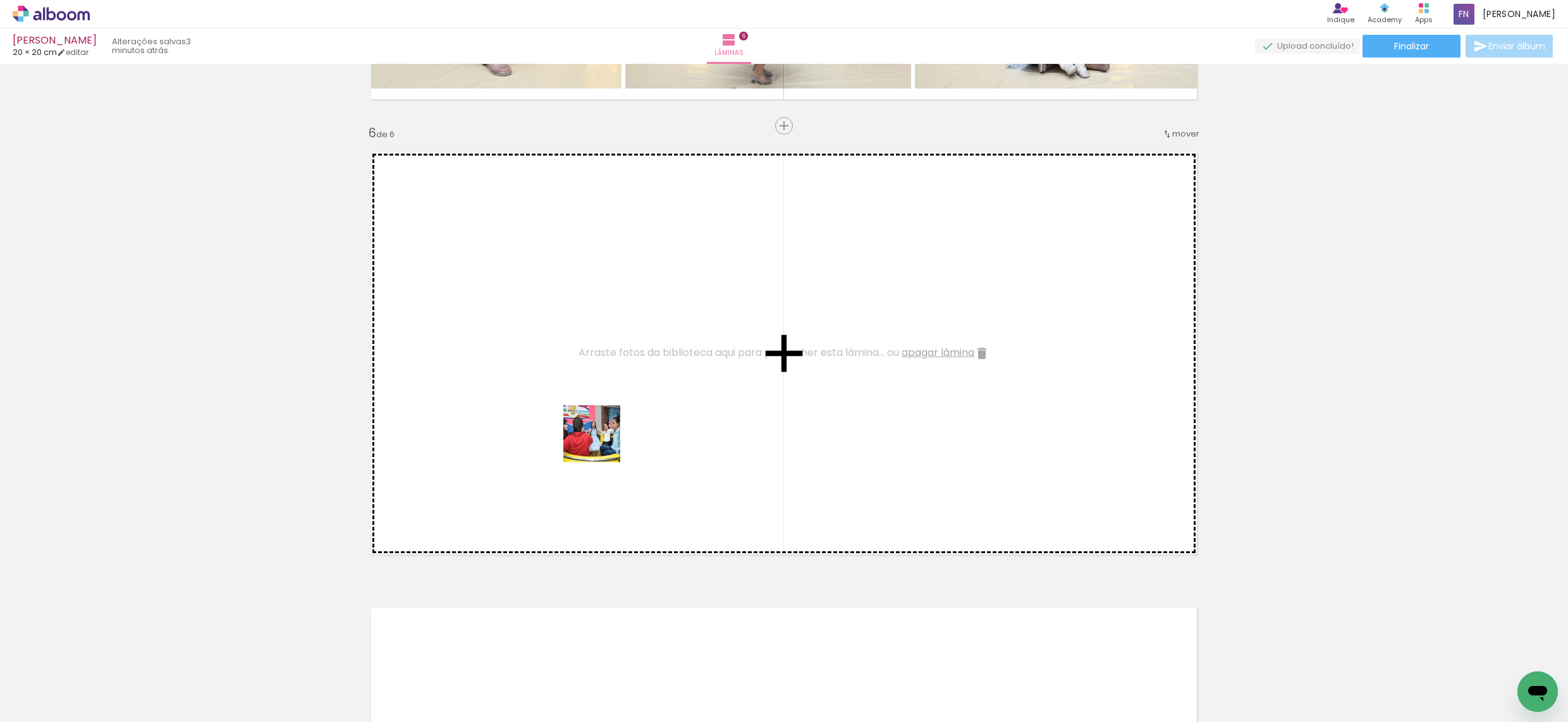
drag, startPoint x: 587, startPoint y: 689, endPoint x: 607, endPoint y: 483, distance: 207.0
click at [601, 440] on quentale-workspace at bounding box center [784, 361] width 1568 height 722
